Goal: Transaction & Acquisition: Purchase product/service

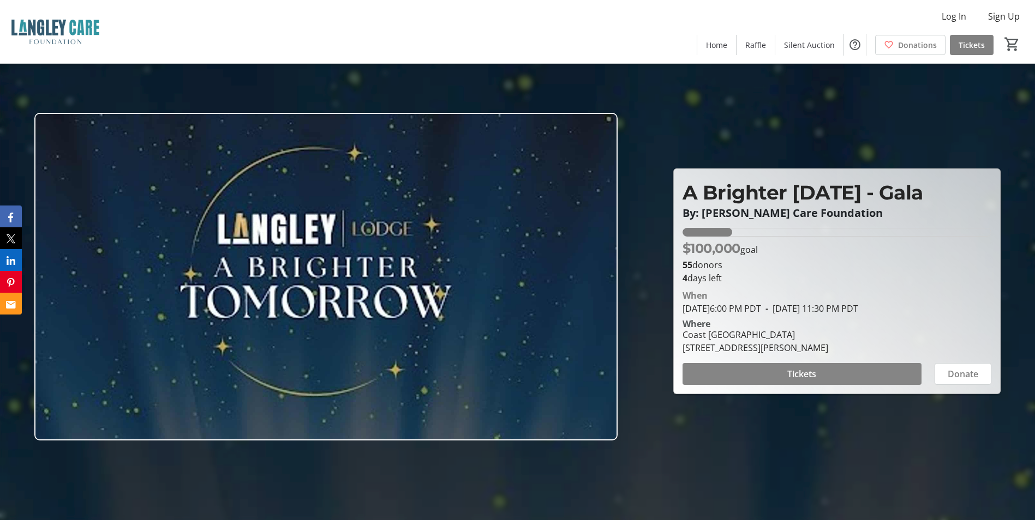
click at [749, 374] on span at bounding box center [801, 374] width 239 height 26
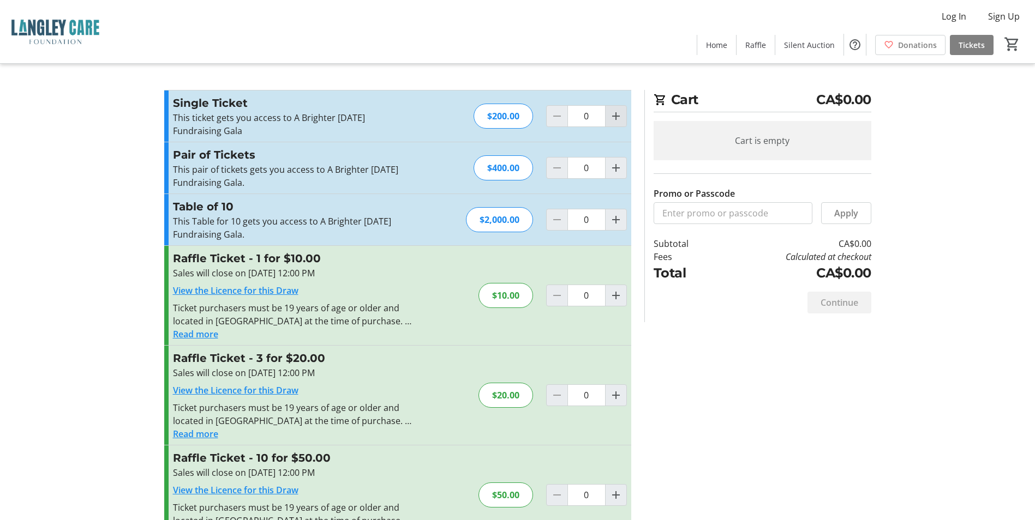
click at [613, 122] on mat-icon "Increment by one" at bounding box center [615, 116] width 13 height 13
type input "1"
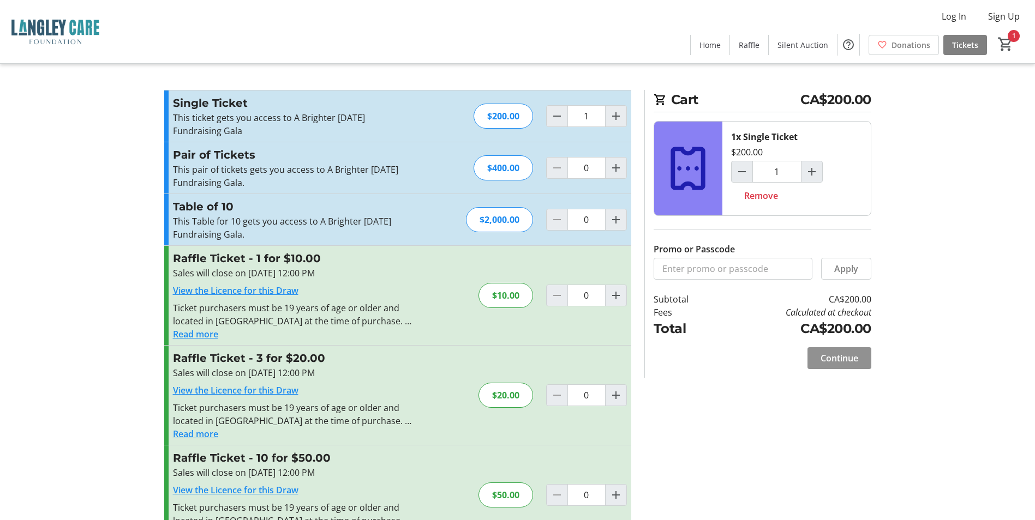
click at [835, 365] on span at bounding box center [839, 358] width 64 height 26
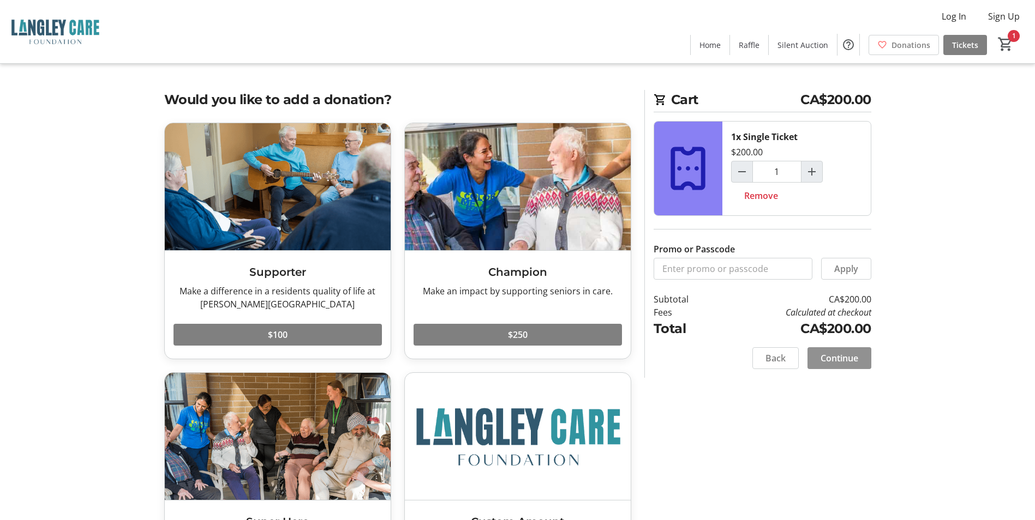
click at [830, 363] on span "Continue" at bounding box center [839, 358] width 38 height 13
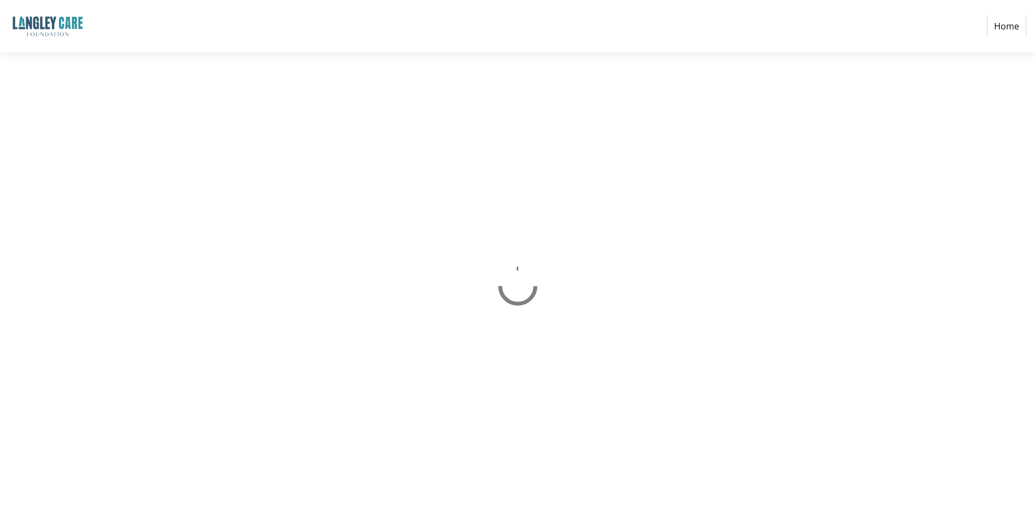
select select "CA"
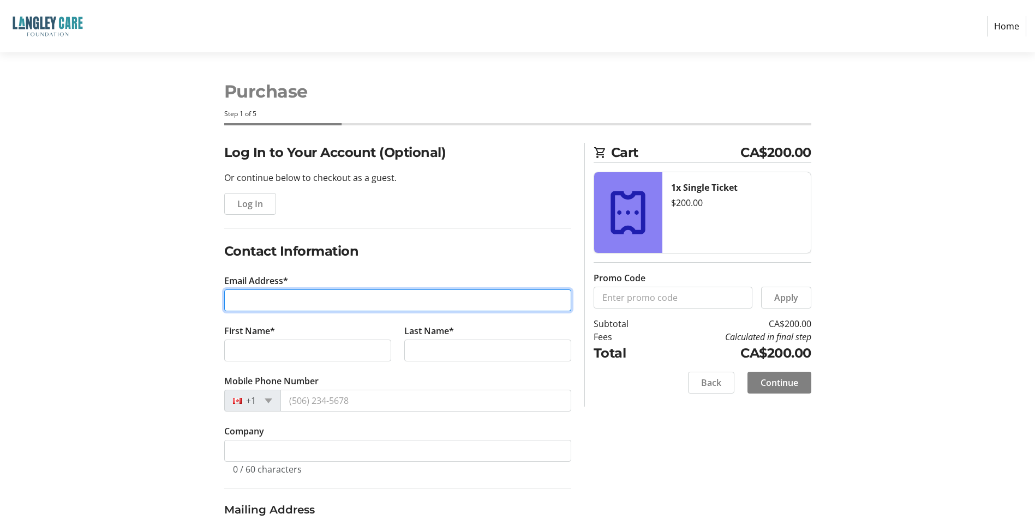
click at [304, 304] on input "Email Address*" at bounding box center [397, 301] width 347 height 22
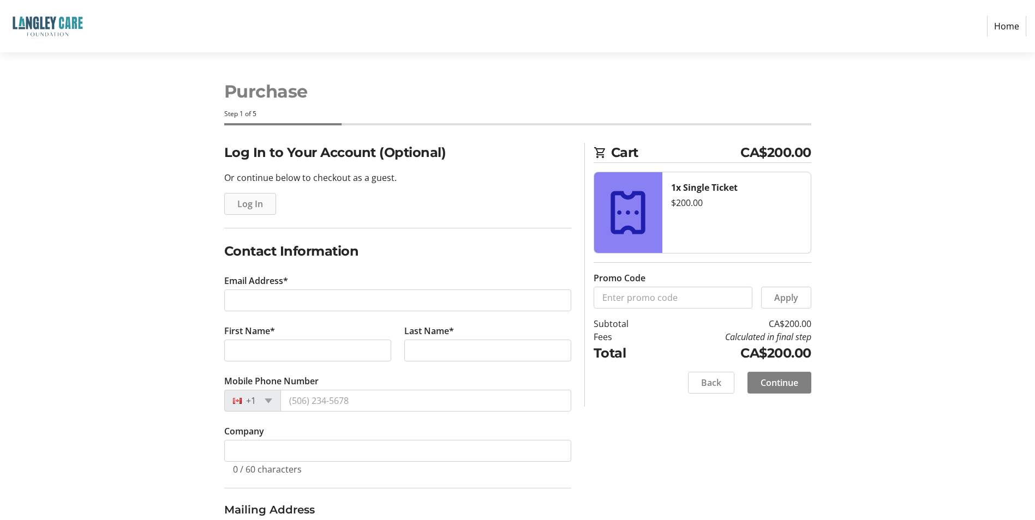
click at [243, 207] on span "Log In" at bounding box center [250, 203] width 26 height 13
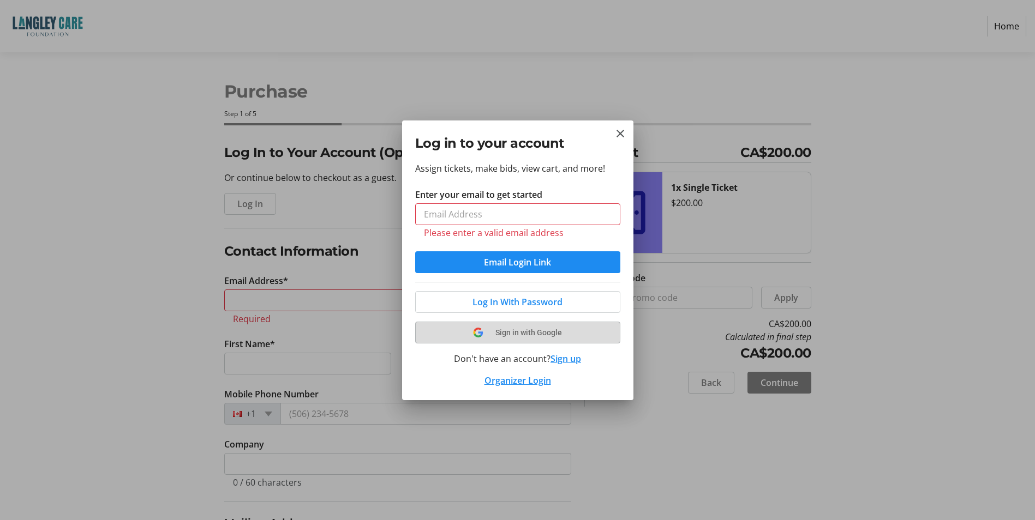
click at [501, 322] on button "Sign in with Google" at bounding box center [517, 333] width 205 height 22
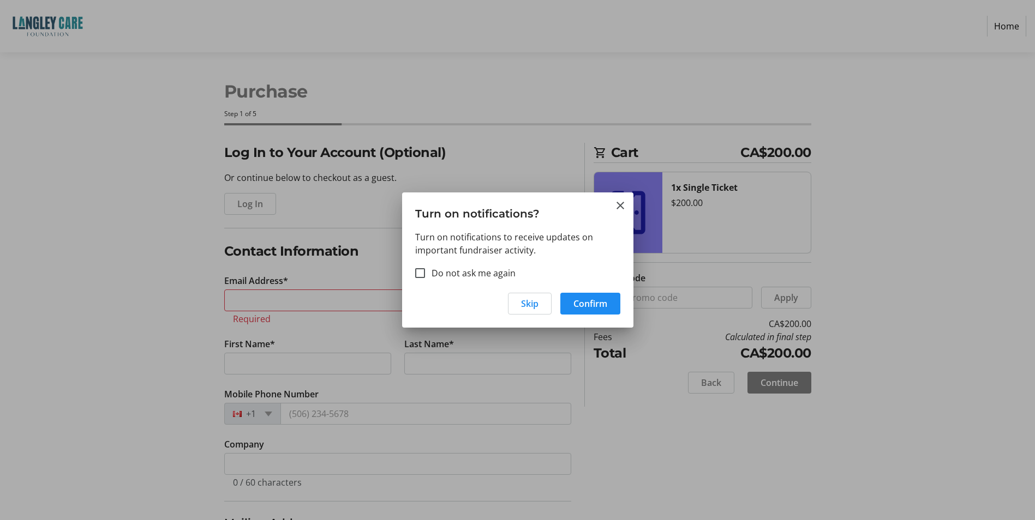
select select "CA"
type input "chawlasimrandeep@gmail.com"
type input "Simrandeep"
type input "Chawla"
type input "(778) 908-3126"
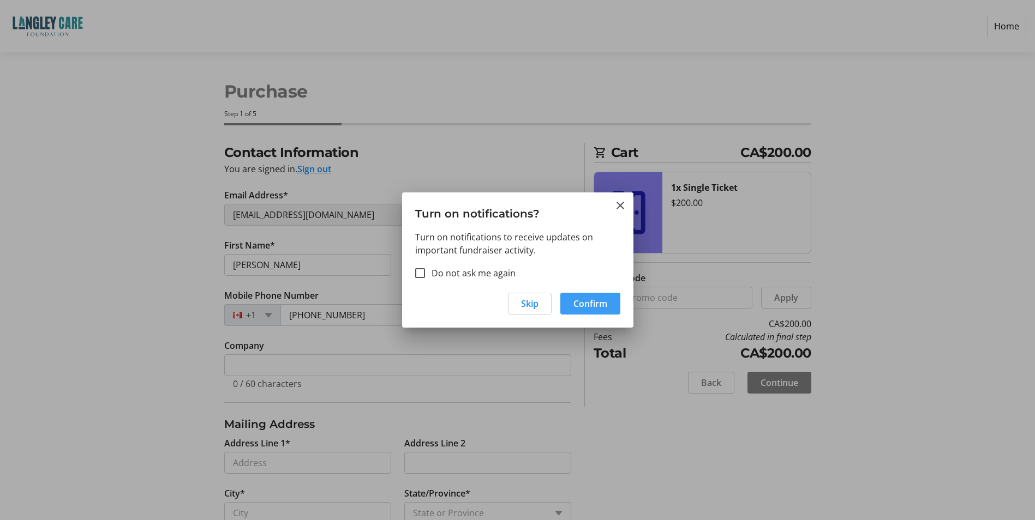
click at [594, 303] on span "Confirm" at bounding box center [590, 303] width 34 height 13
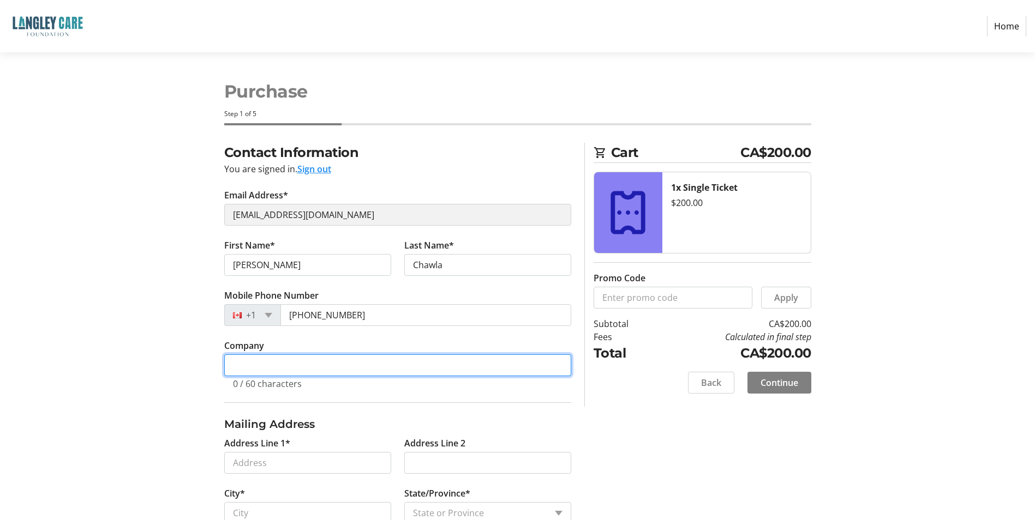
click at [354, 360] on input "Company" at bounding box center [397, 365] width 347 height 22
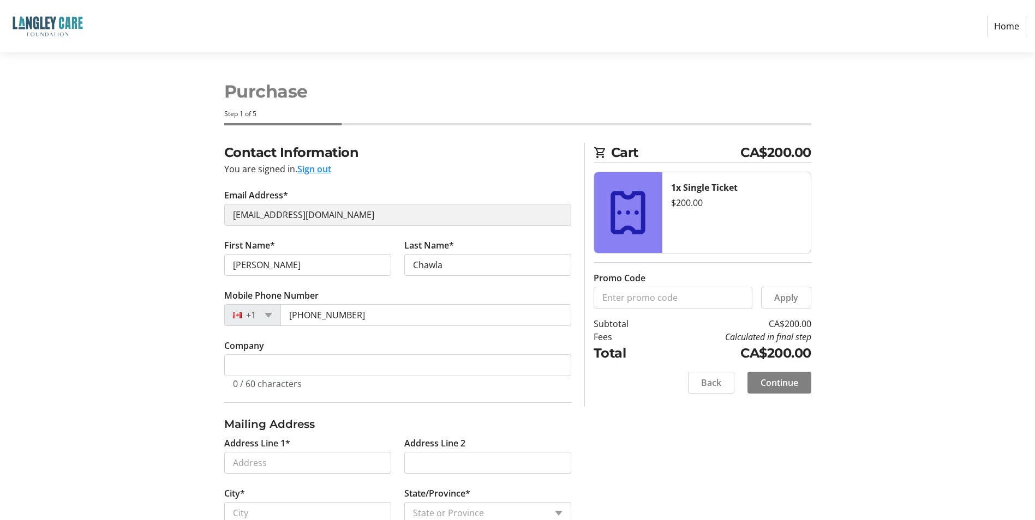
click at [137, 324] on section "Purchase Step 1 of 5 Cart CA$200.00 1x Single Ticket $200.00 Promo Code Apply S…" at bounding box center [517, 326] width 1035 height 548
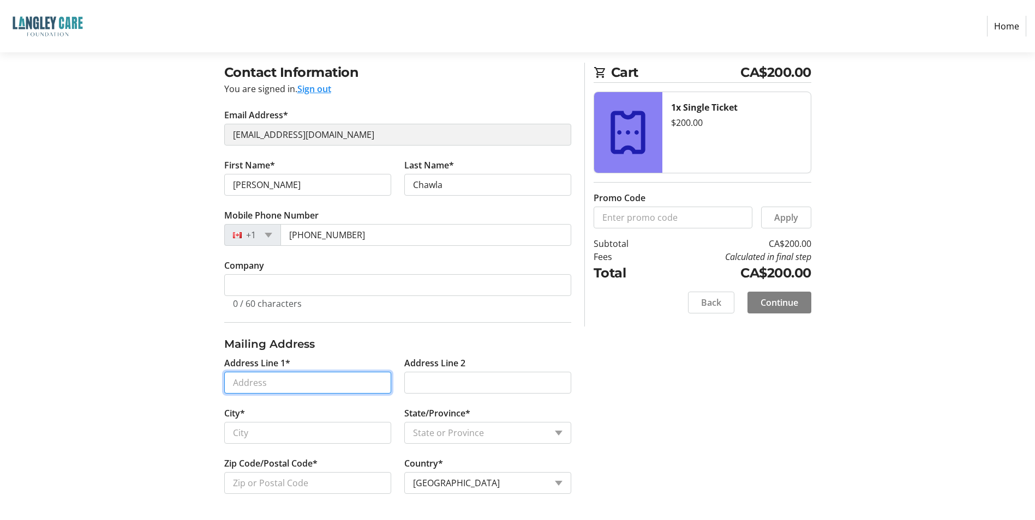
click at [263, 380] on input "Address Line 1*" at bounding box center [307, 383] width 167 height 22
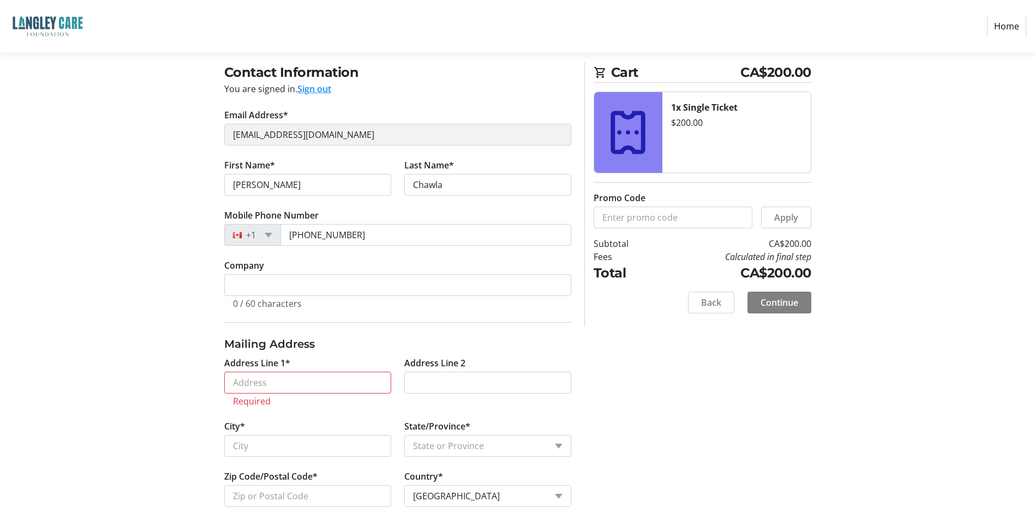
click at [116, 310] on section "Purchase Step 1 of 5 Cart CA$200.00 1x Single Ticket $200.00 Promo Code Apply S…" at bounding box center [517, 252] width 1035 height 561
click at [262, 381] on input "Address Line 1*" at bounding box center [307, 383] width 167 height 22
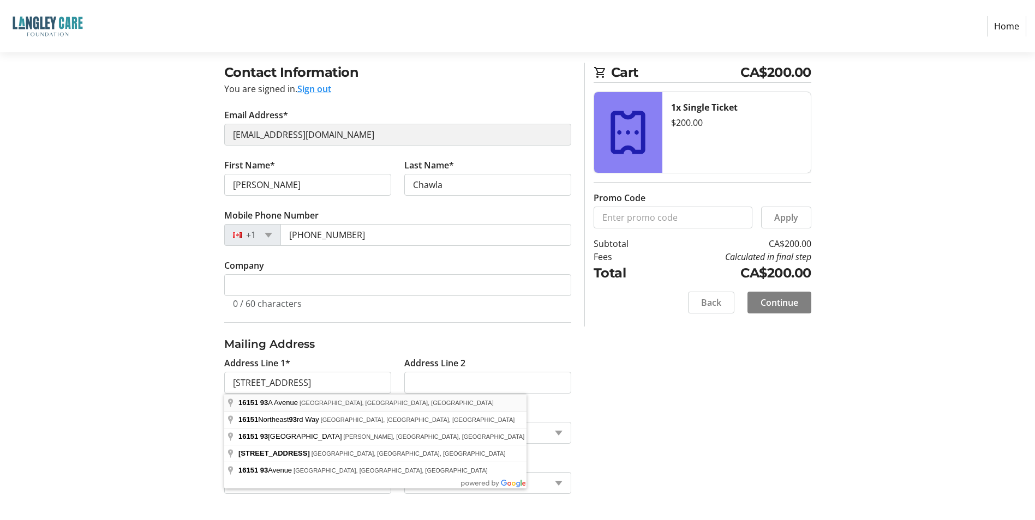
type input "16151 93A Avenue"
type input "Surrey"
select select "BC"
type input "V4N 3A2"
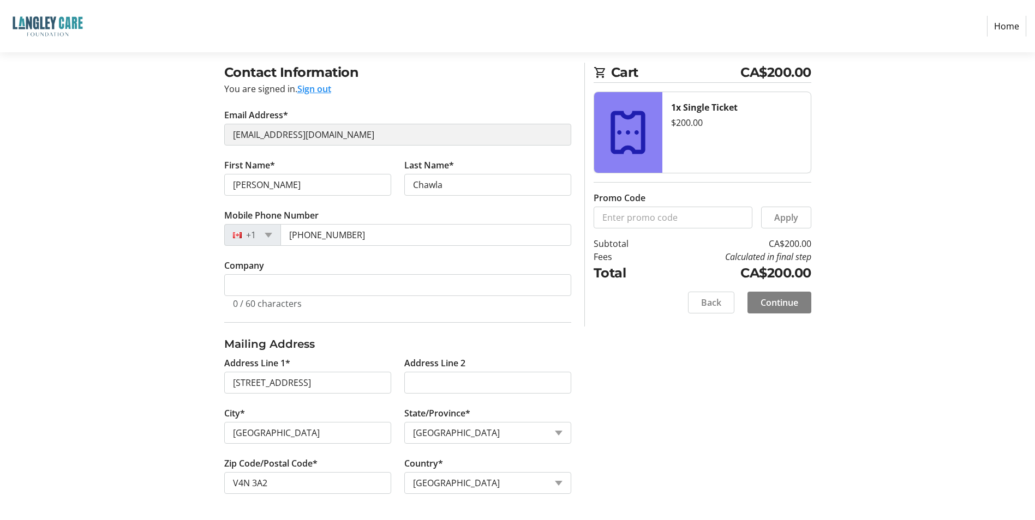
click at [720, 418] on div "Contact Information You are signed in. Sign out Email Address* chawlasimrandeep…" at bounding box center [518, 292] width 720 height 458
click at [762, 300] on span "Continue" at bounding box center [779, 302] width 38 height 13
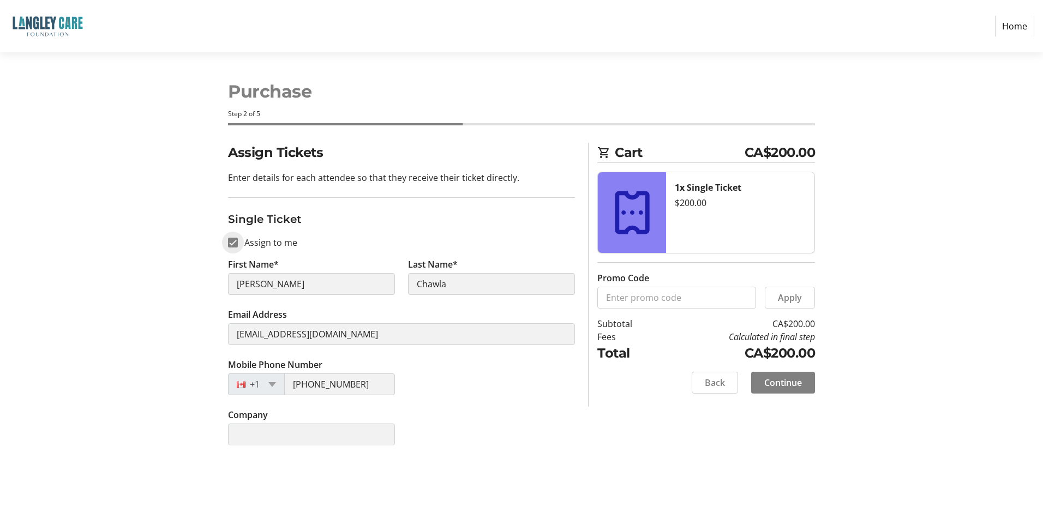
click at [233, 244] on input "Assign to me" at bounding box center [233, 243] width 10 height 10
checkbox input "false"
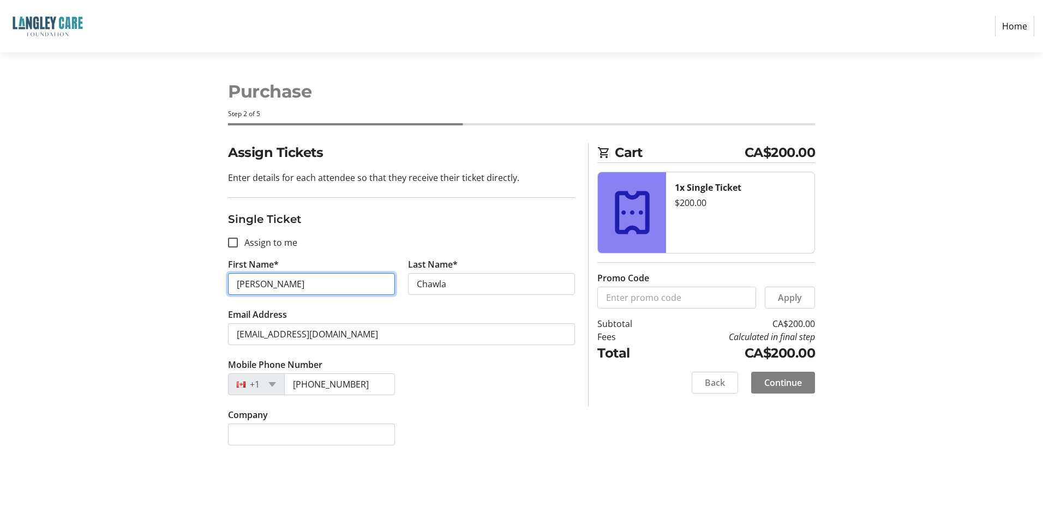
click at [254, 288] on input "Simrandeep" at bounding box center [311, 284] width 167 height 22
type input "Sukhpreet"
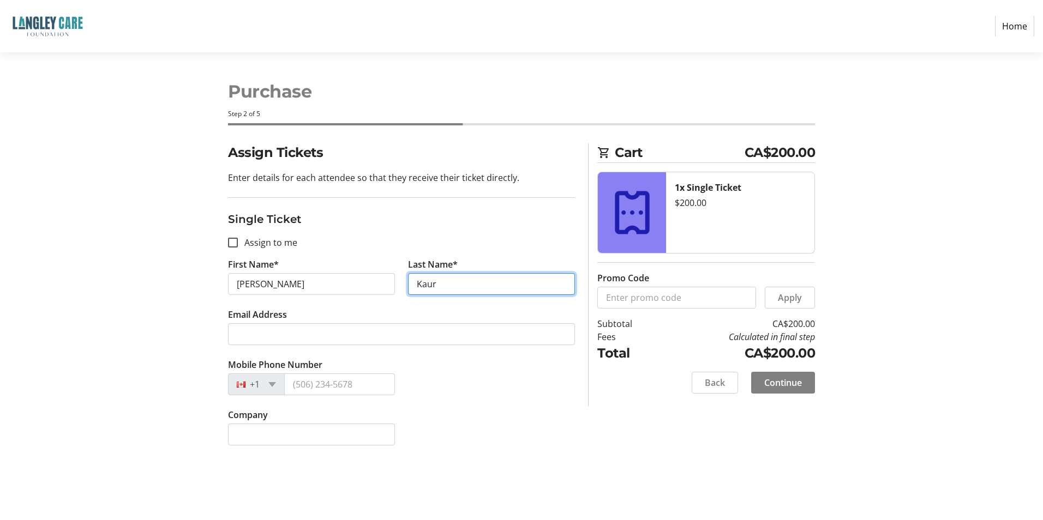
type input "Kaur"
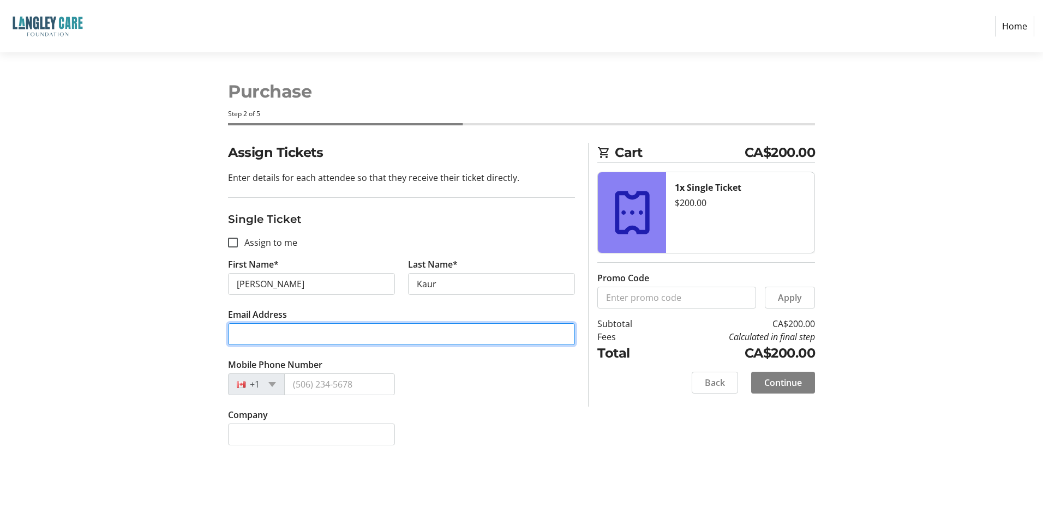
click at [260, 340] on input "Email Address" at bounding box center [401, 334] width 347 height 22
type input "sukhpreetkaur1996@yahoo.com"
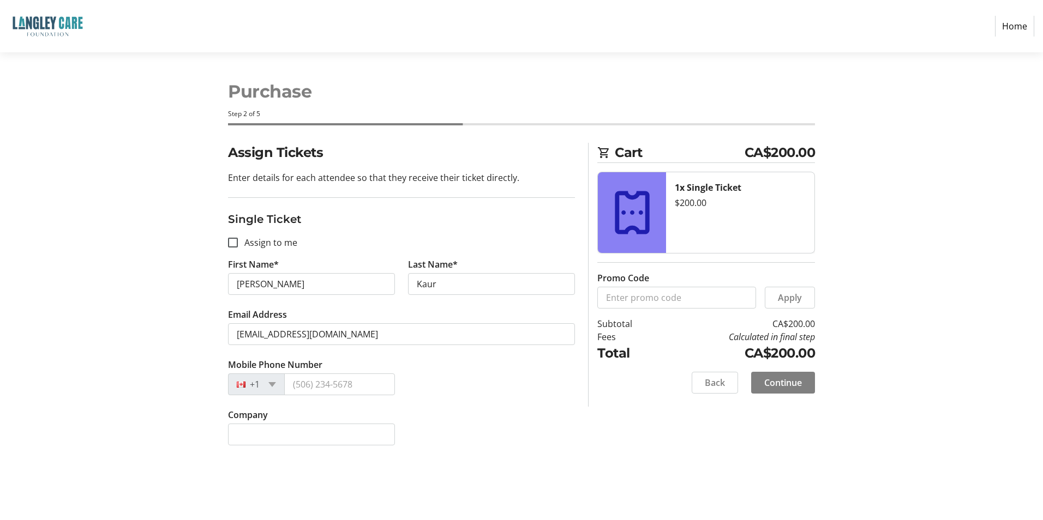
click at [443, 365] on div "Mobile Phone Number +1" at bounding box center [401, 383] width 360 height 50
click at [390, 388] on input "Mobile Phone Number" at bounding box center [339, 385] width 111 height 22
type input "(778) 319-3126"
click at [758, 386] on span at bounding box center [783, 383] width 64 height 26
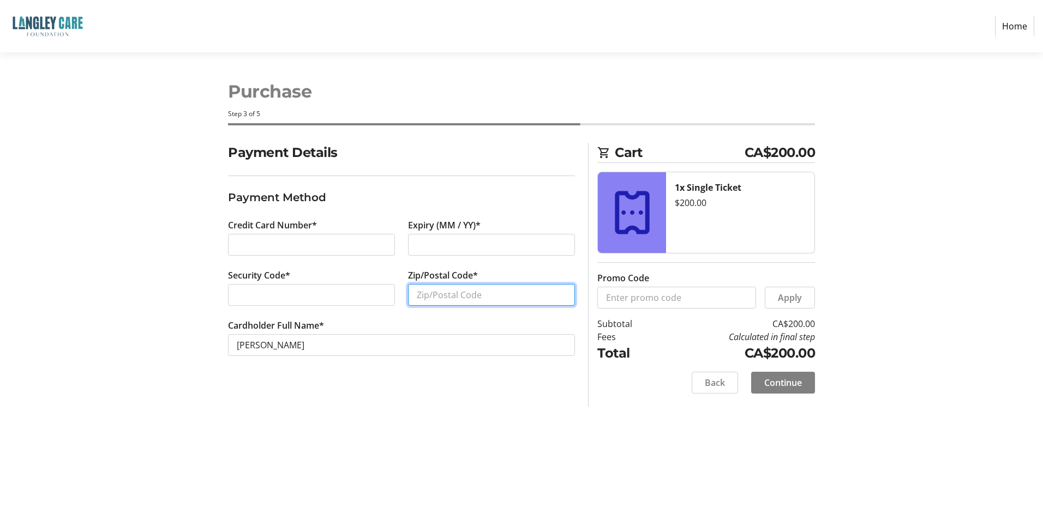
click at [431, 287] on input "Zip/Postal Code*" at bounding box center [491, 295] width 167 height 22
type input "v4n3a2"
click at [512, 403] on div "Payment Details Payment Method Credit Card Number* Expiry (MM / YY)* Security C…" at bounding box center [401, 275] width 360 height 264
click at [791, 387] on span "Continue" at bounding box center [783, 382] width 38 height 13
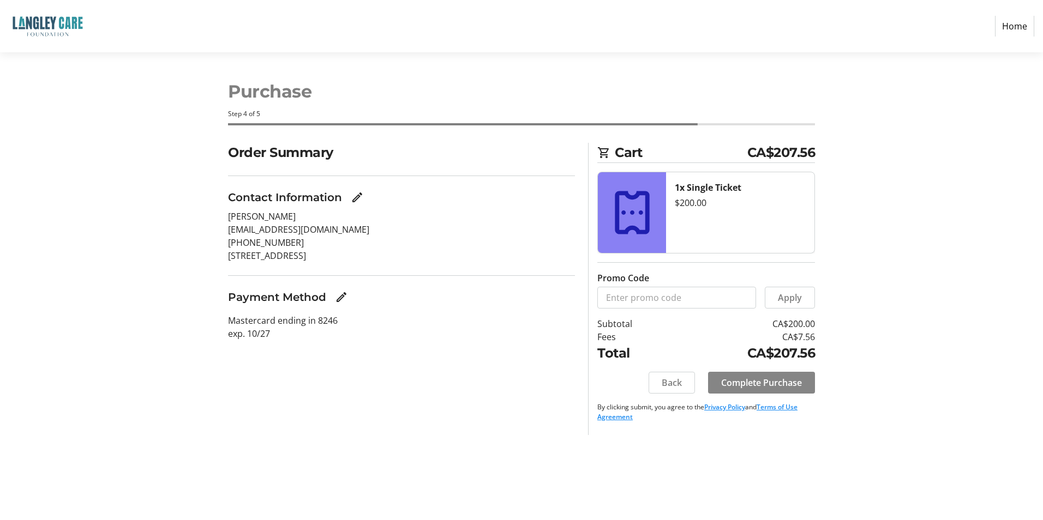
click at [795, 381] on span "Complete Purchase" at bounding box center [761, 382] width 81 height 13
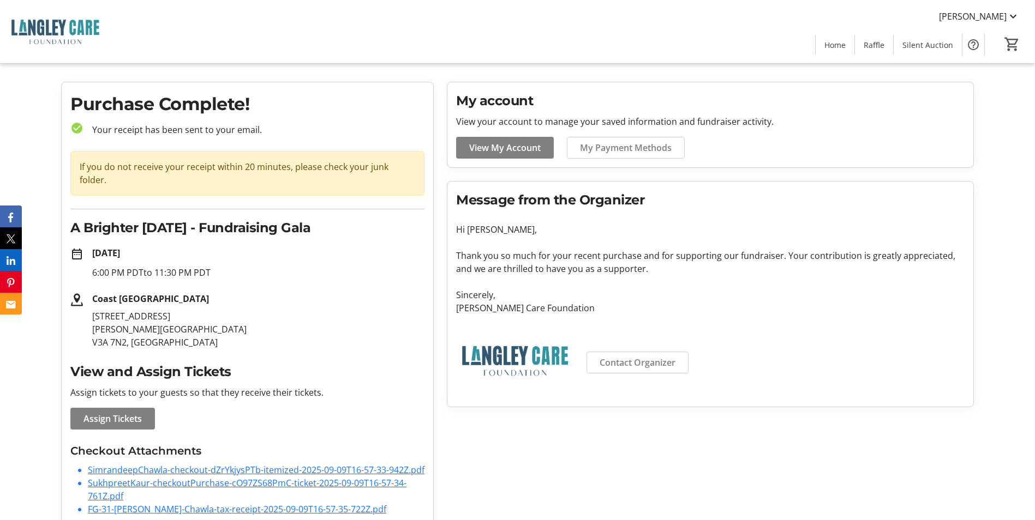
scroll to position [27, 0]
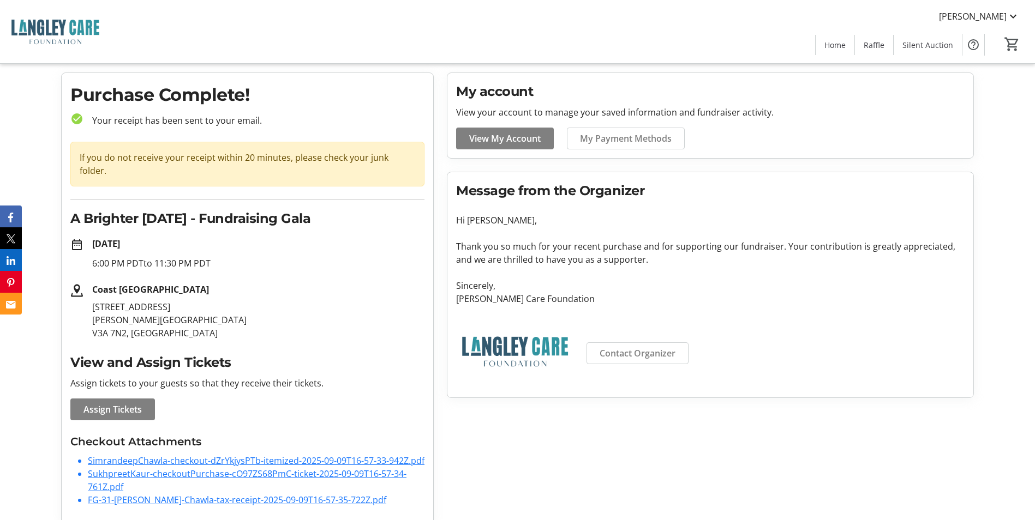
click at [309, 455] on link "SimrandeepChawla-checkout-dZrYkjysPTb-itemized-2025-09-09T16-57-33-942Z.pdf" at bounding box center [256, 461] width 336 height 12
click at [145, 468] on link "SukhpreetKaur-checkoutPurchase-cO97ZS68PmC-ticket-2025-09-09T16-57-34-761Z.pdf" at bounding box center [247, 480] width 318 height 25
click at [168, 494] on link "FG-31-Simrandeep-Chawla-tax-receipt-2025-09-09T16-57-35-722Z.pdf" at bounding box center [237, 500] width 298 height 12
click at [834, 51] on span at bounding box center [834, 45] width 39 height 26
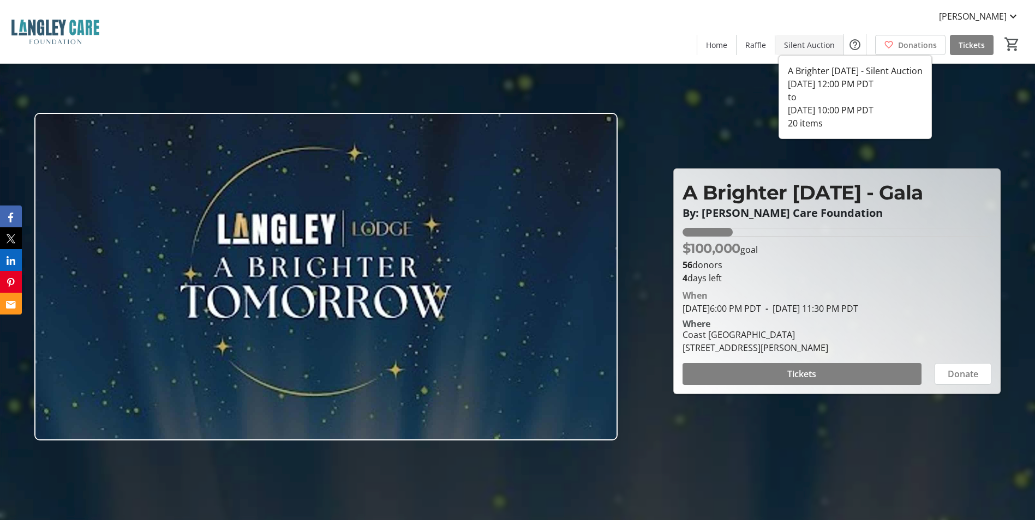
click at [799, 42] on span "Silent Auction" at bounding box center [809, 44] width 51 height 11
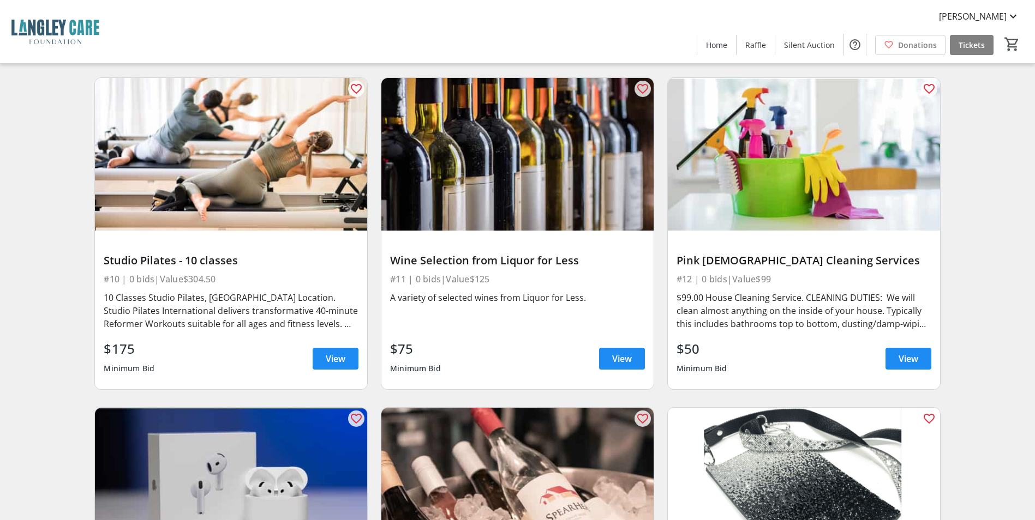
scroll to position [1091, 0]
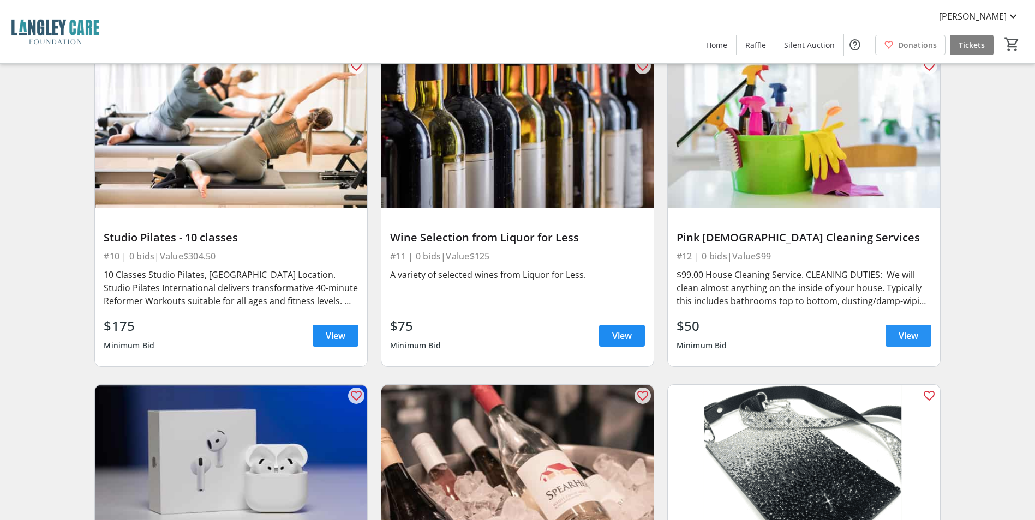
click at [890, 329] on span at bounding box center [908, 336] width 46 height 26
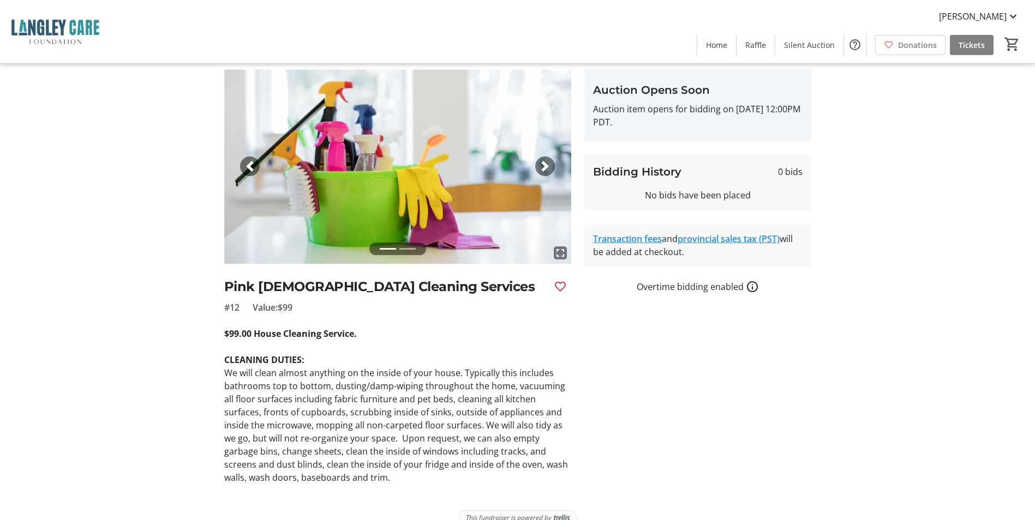
scroll to position [53, 0]
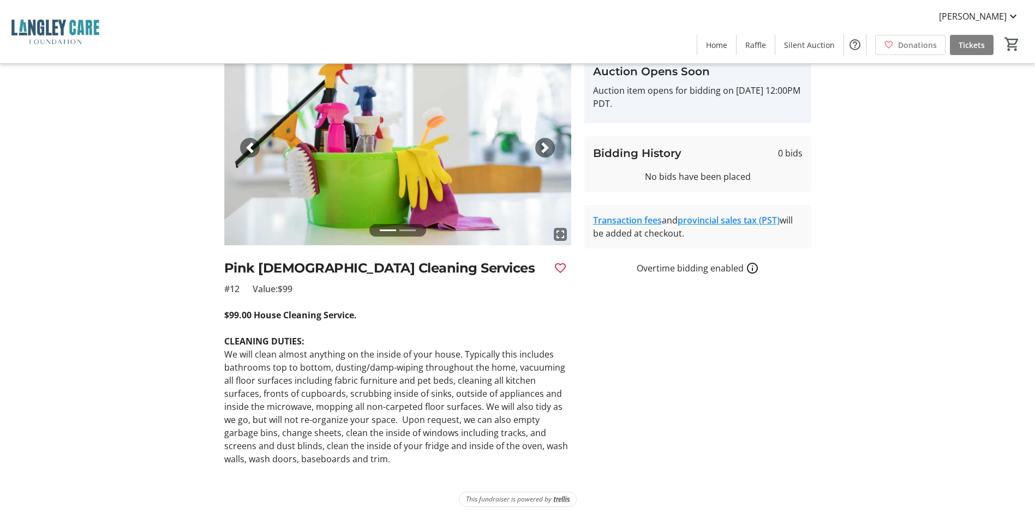
click at [545, 147] on span "button" at bounding box center [544, 147] width 11 height 11
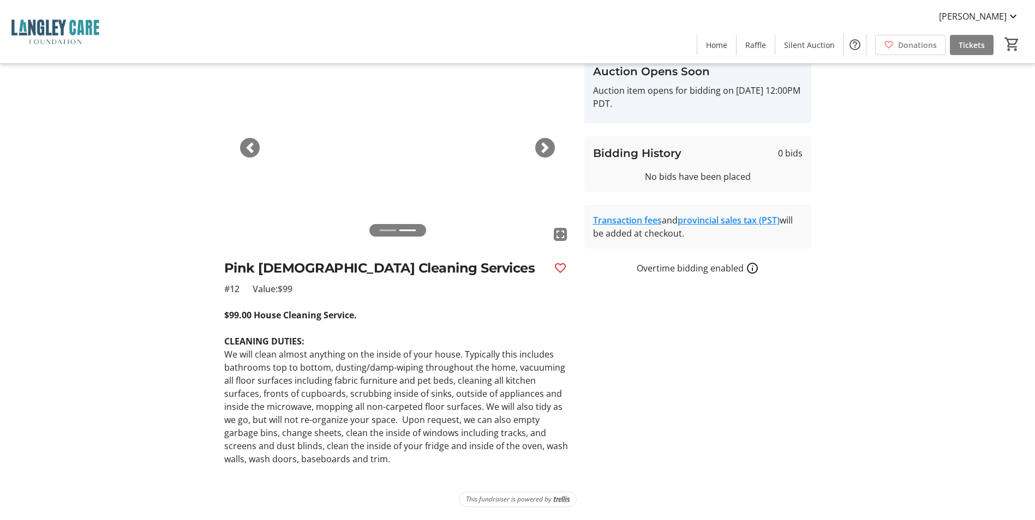
scroll to position [0, 0]
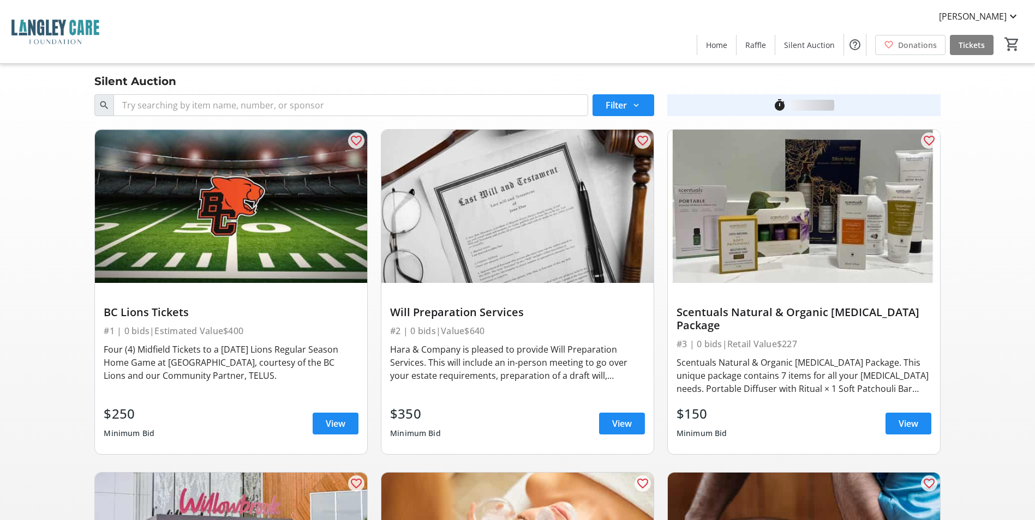
scroll to position [1091, 0]
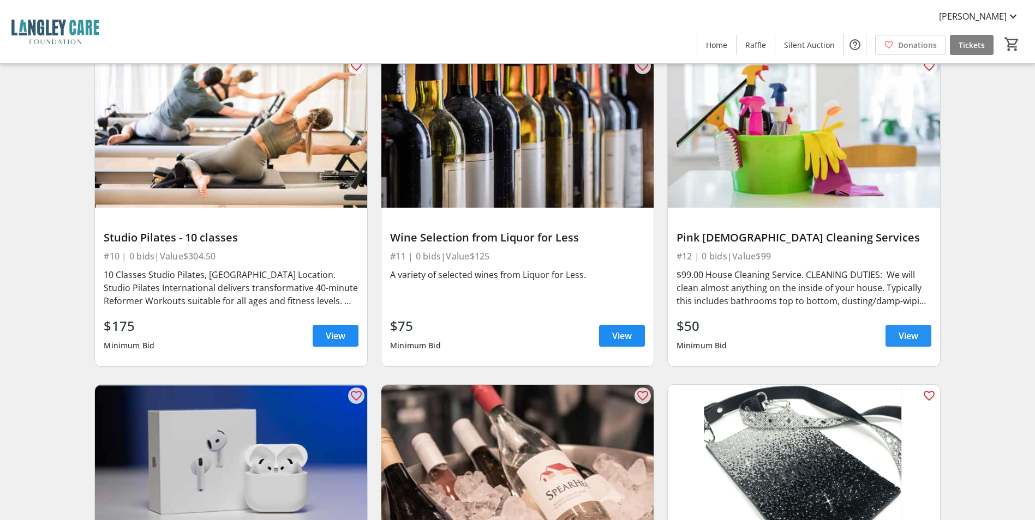
click at [909, 329] on span "View" at bounding box center [908, 335] width 20 height 13
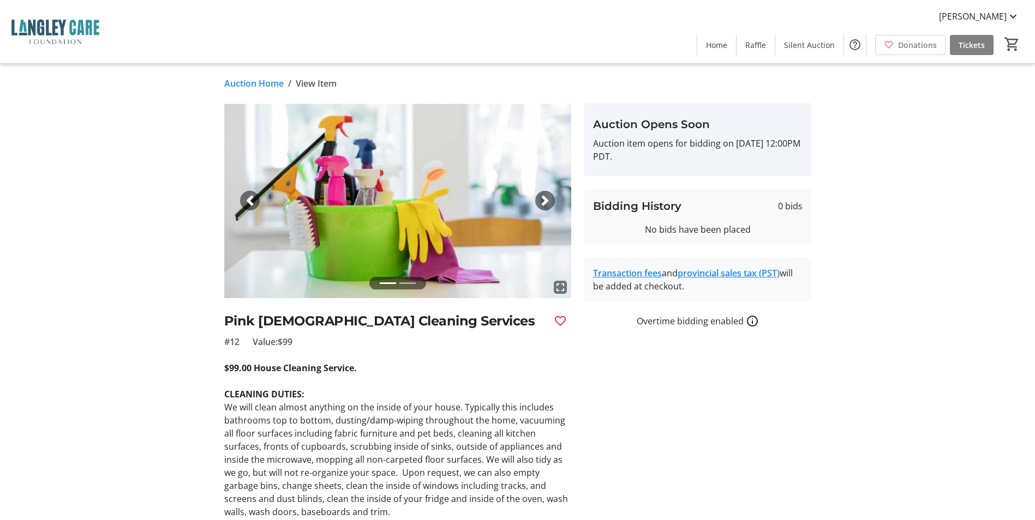
scroll to position [53, 0]
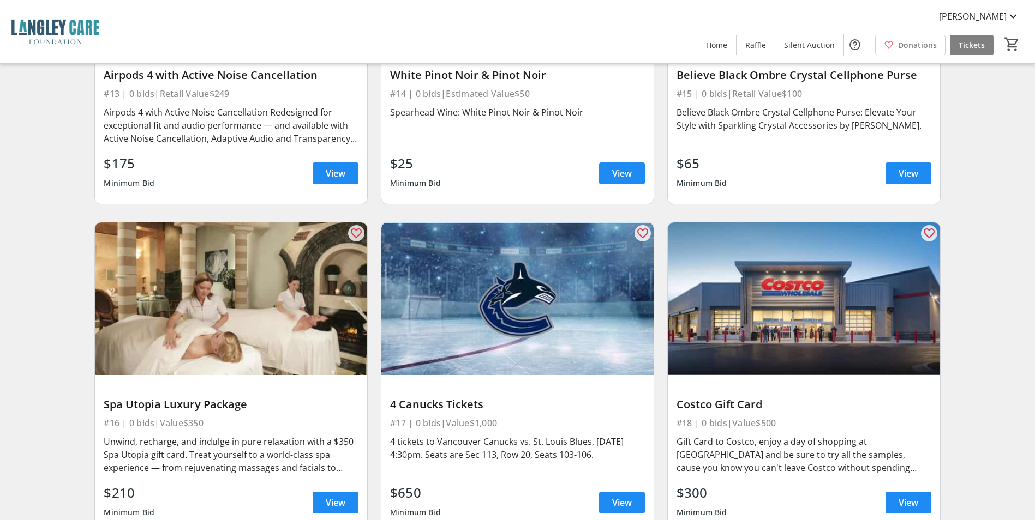
scroll to position [1583, 0]
drag, startPoint x: 209, startPoint y: 413, endPoint x: 92, endPoint y: 413, distance: 116.7
click at [92, 413] on div "favorite_outline Spa Utopia Luxury Package #16 | 0 bids | Value $350 Unwind, re…" at bounding box center [231, 379] width 286 height 330
click at [274, 416] on div "#16 | 0 bids | Value $350" at bounding box center [231, 423] width 255 height 15
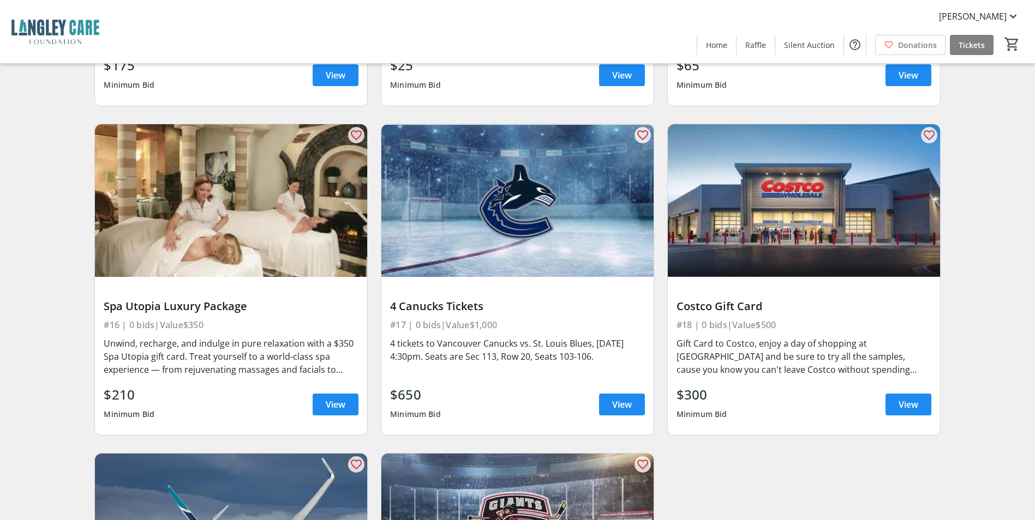
scroll to position [1855, 0]
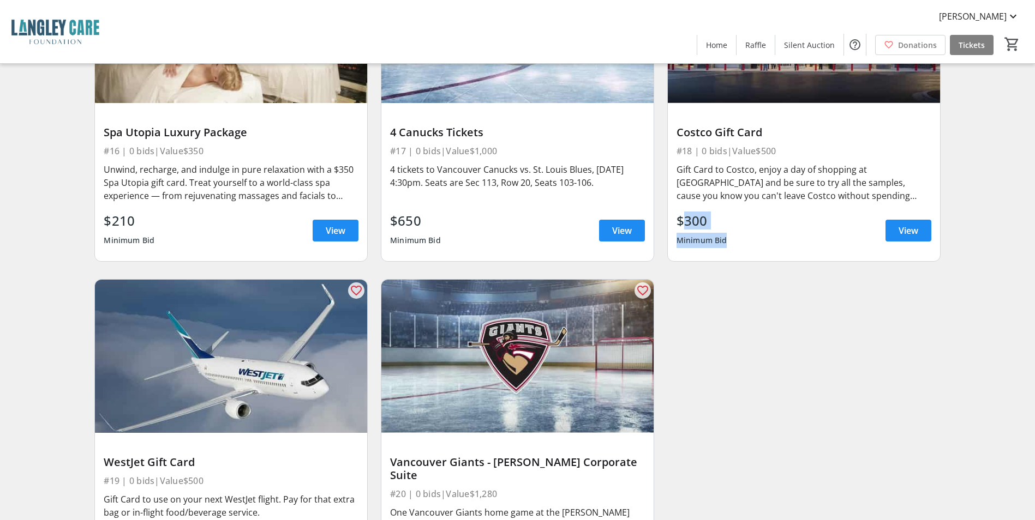
drag, startPoint x: 678, startPoint y: 208, endPoint x: 738, endPoint y: 225, distance: 62.0
click at [738, 225] on div "$300 Minimum Bid View" at bounding box center [803, 230] width 255 height 39
click at [741, 257] on div "favorite_outline Costco Gift Card #18 | 0 bids | Value $500 Gift Card to Costco…" at bounding box center [803, 106] width 286 height 330
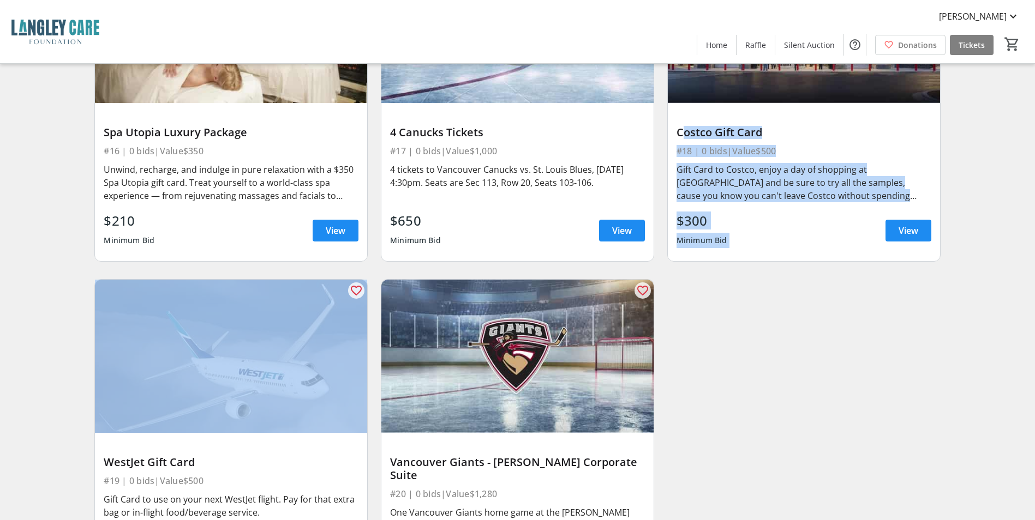
drag, startPoint x: 676, startPoint y: 119, endPoint x: 819, endPoint y: 215, distance: 171.8
click at [819, 214] on div "Costco Gift Card #18 | 0 bids | Value $500 Gift Card to Costco, enjoy a day of …" at bounding box center [804, 182] width 272 height 158
click at [824, 234] on div "$300 Minimum Bid View" at bounding box center [803, 230] width 255 height 39
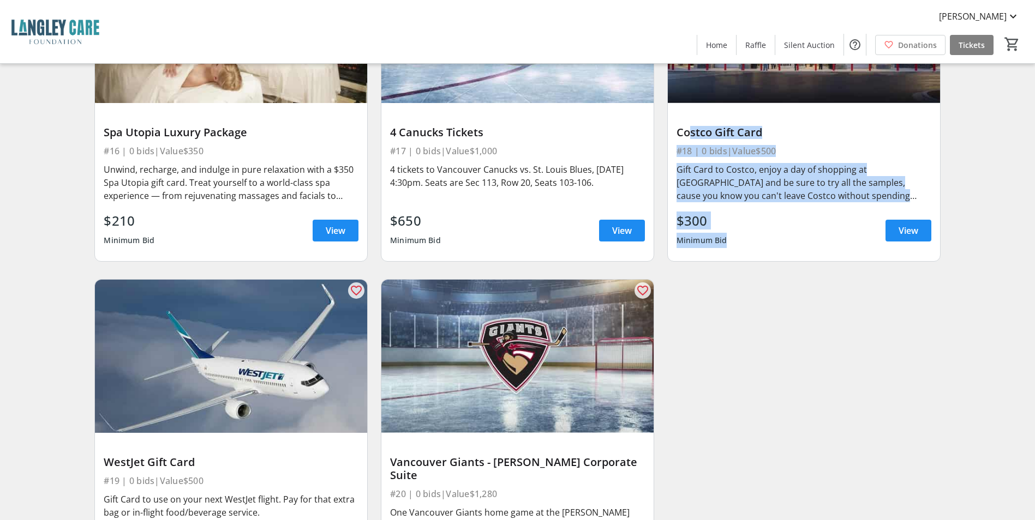
drag, startPoint x: 680, startPoint y: 115, endPoint x: 738, endPoint y: 236, distance: 133.9
click at [738, 236] on div "Costco Gift Card #18 | 0 bids | Value $500 Gift Card to Costco, enjoy a day of …" at bounding box center [804, 182] width 272 height 158
click at [688, 126] on div "Costco Gift Card" at bounding box center [803, 132] width 255 height 13
drag, startPoint x: 678, startPoint y: 118, endPoint x: 727, endPoint y: 234, distance: 126.3
click at [727, 234] on div "Costco Gift Card #18 | 0 bids | Value $500 Gift Card to Costco, enjoy a day of …" at bounding box center [804, 182] width 272 height 158
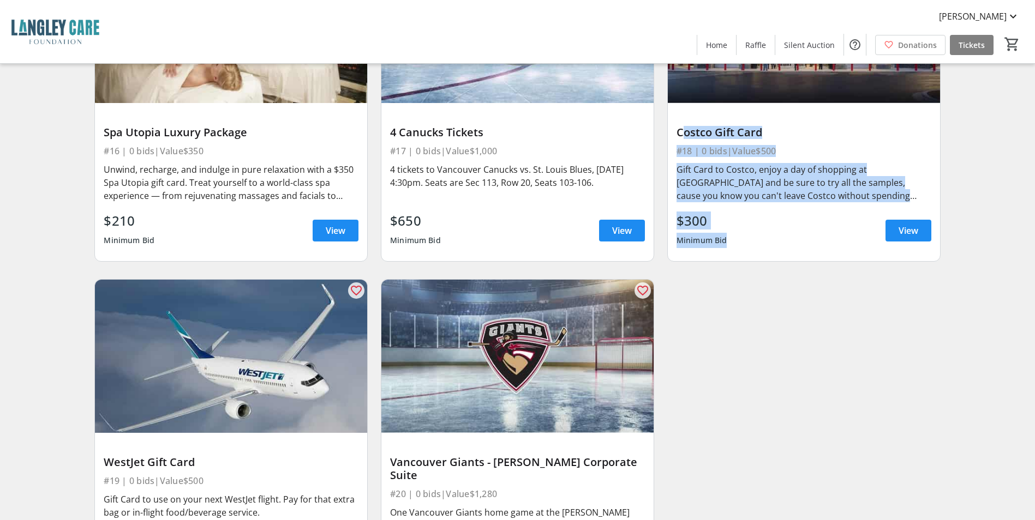
click at [727, 234] on div "$300 Minimum Bid View" at bounding box center [803, 230] width 255 height 39
